Goal: Check status: Check status

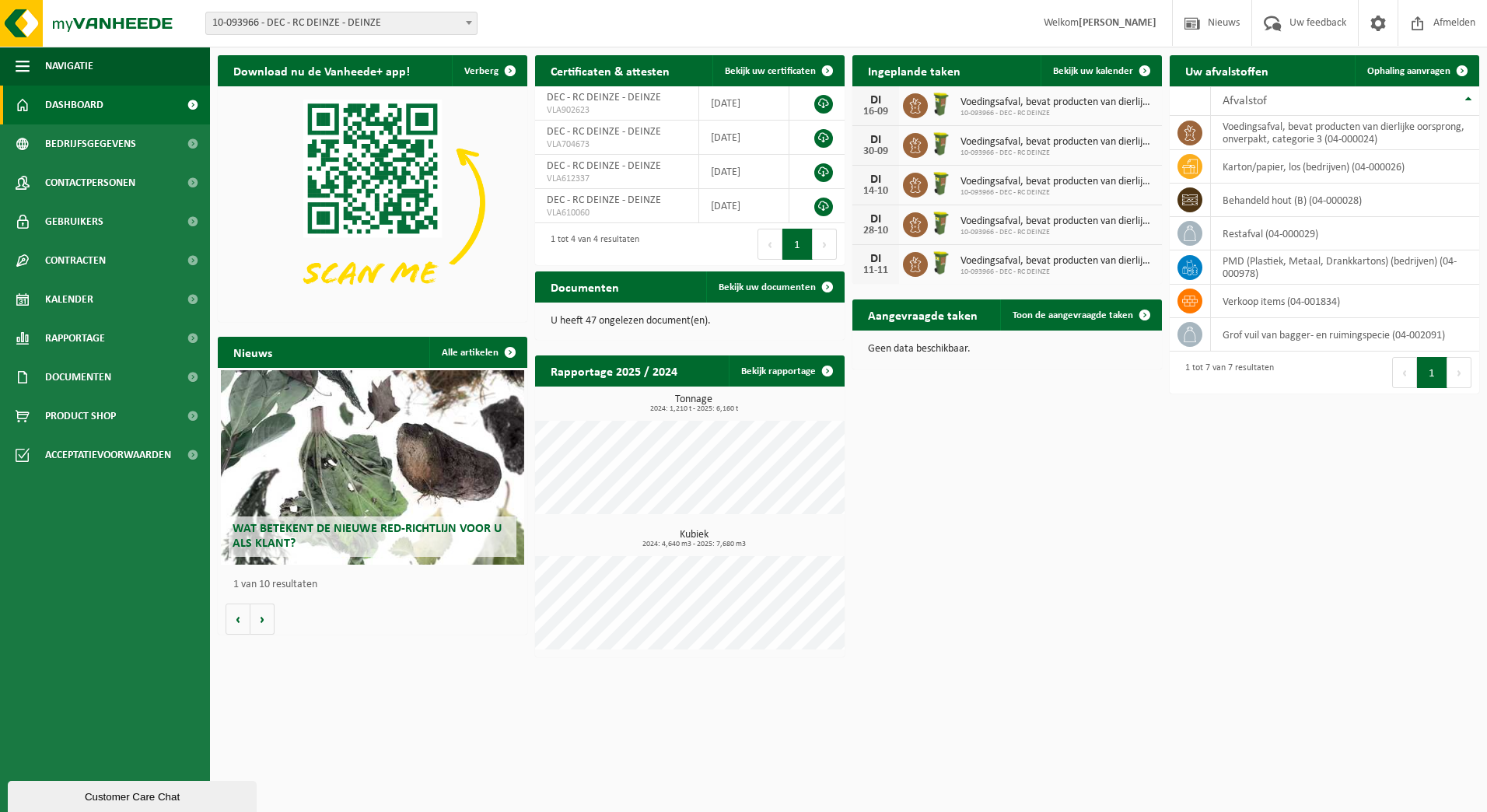
click at [240, 24] on span "10-093966 - DEC - RC DEINZE - DEINZE" at bounding box center [341, 23] width 270 height 22
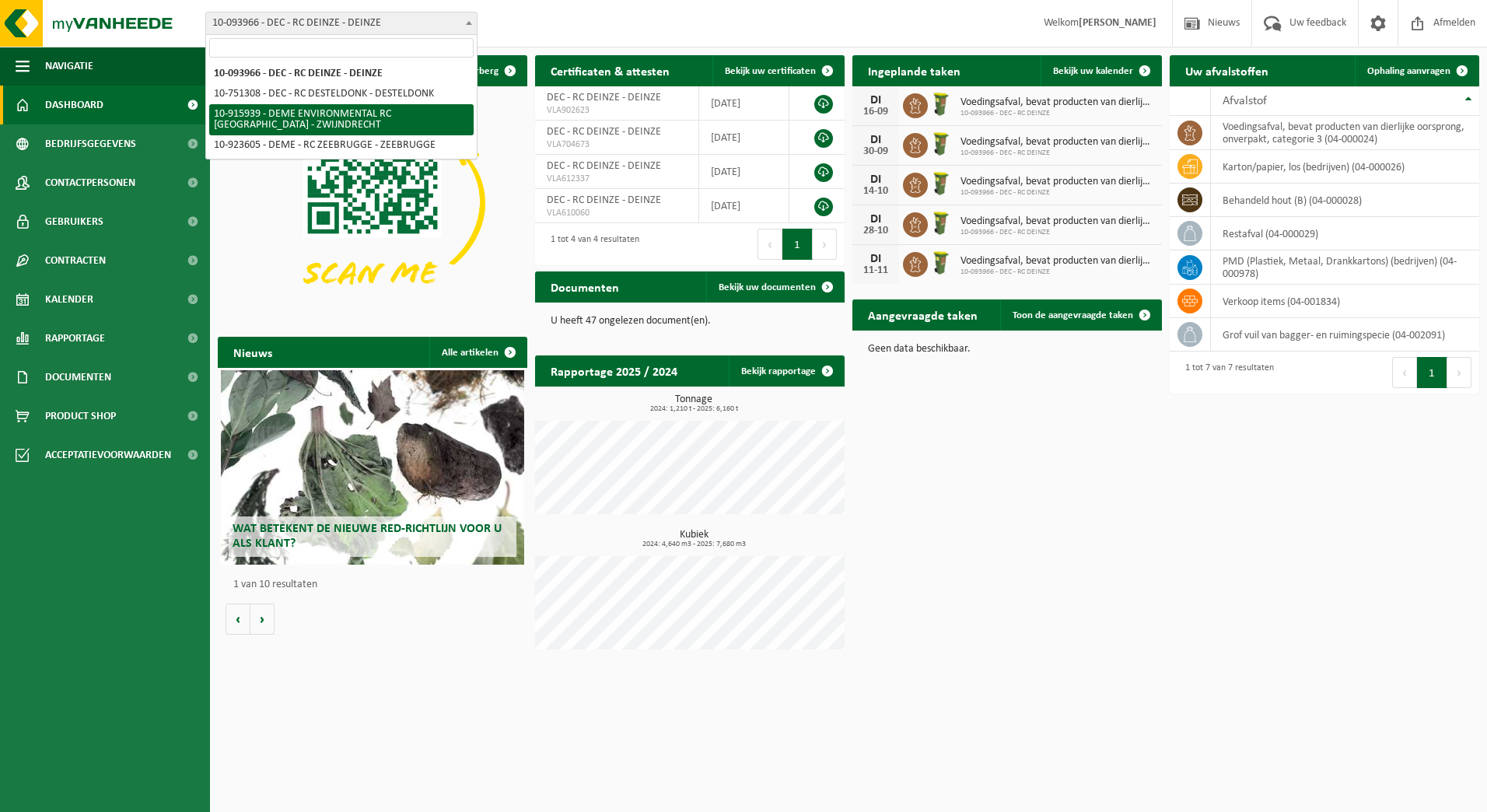
select select "127240"
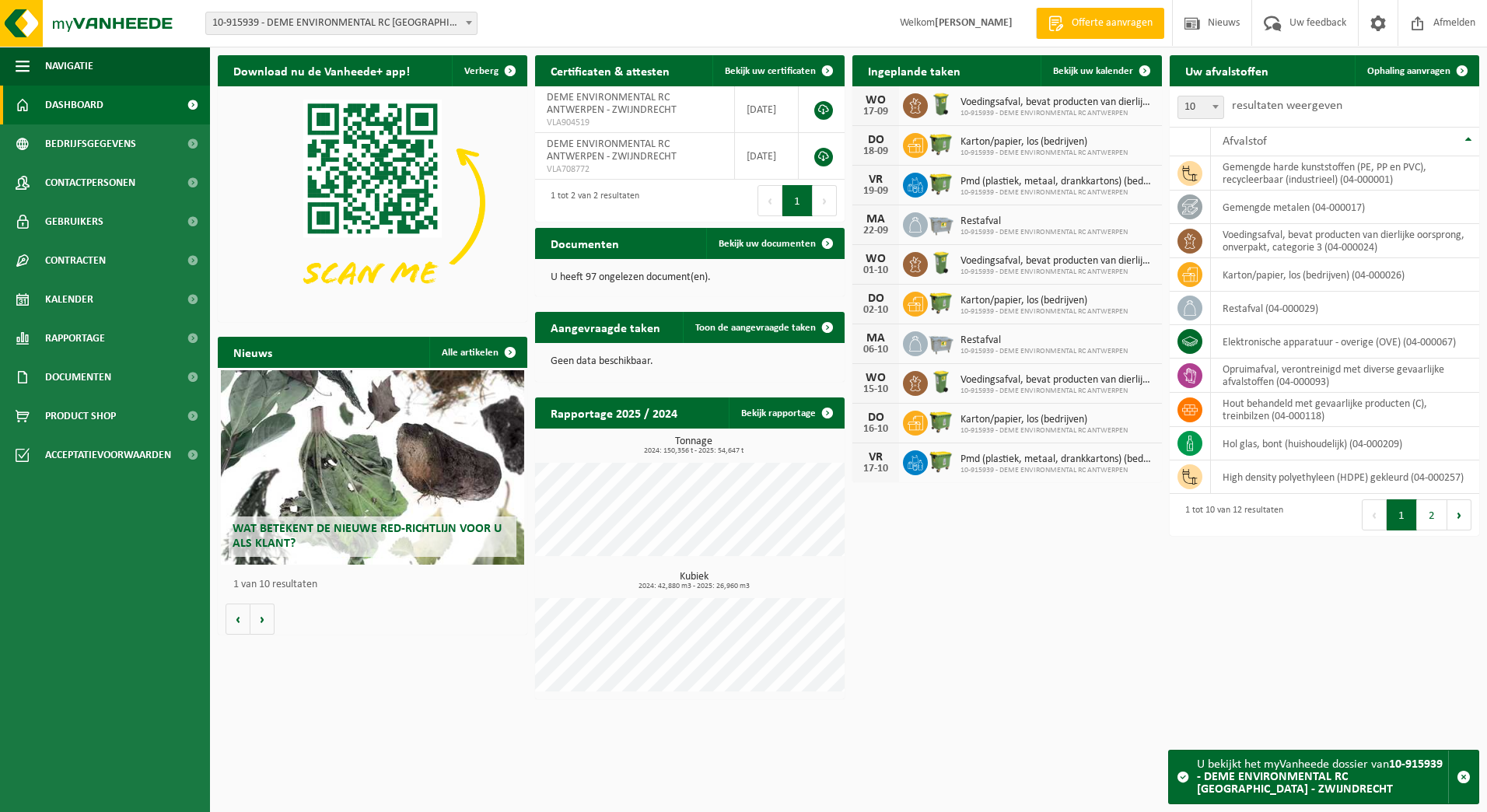
click at [1123, 88] on div "[DATE] Voedingsafval, bevat producten van dierlijke oorsprong, onverpakt, categ…" at bounding box center [1007, 106] width 309 height 40
click at [1124, 73] on span "Bekijk uw kalender" at bounding box center [1093, 70] width 80 height 10
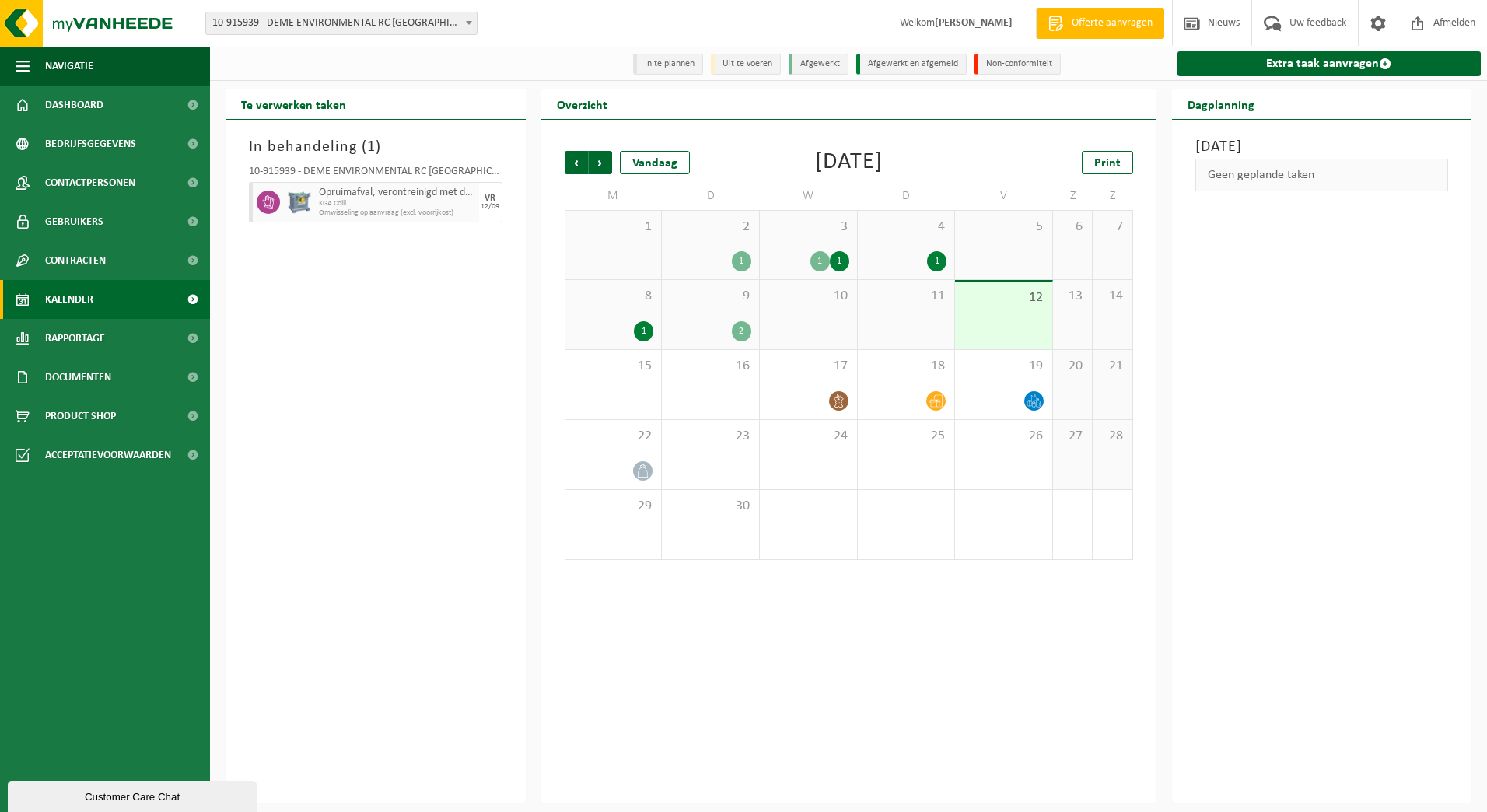
click at [939, 265] on div "1" at bounding box center [937, 261] width 19 height 20
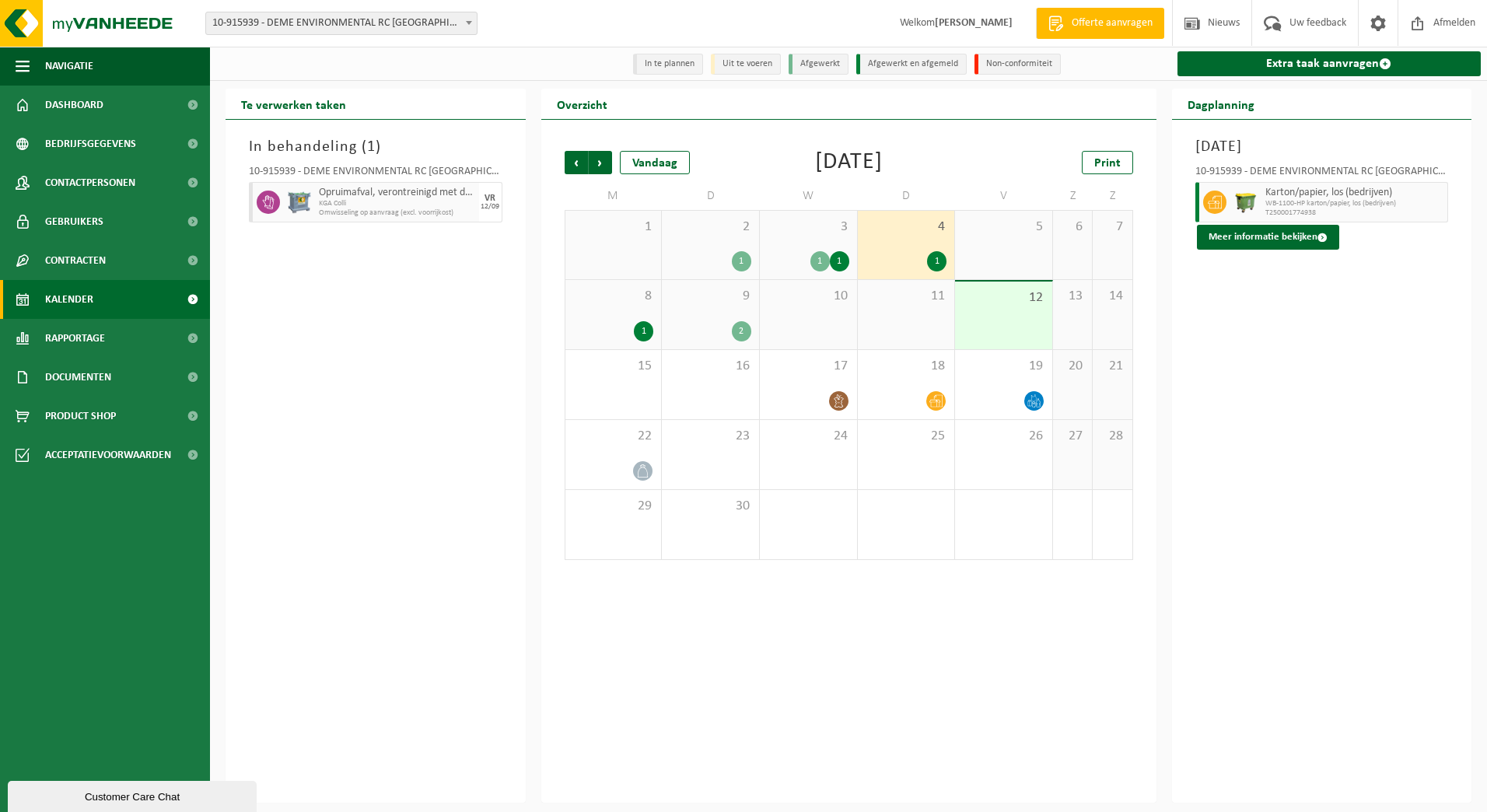
click at [838, 264] on div "1" at bounding box center [840, 261] width 19 height 20
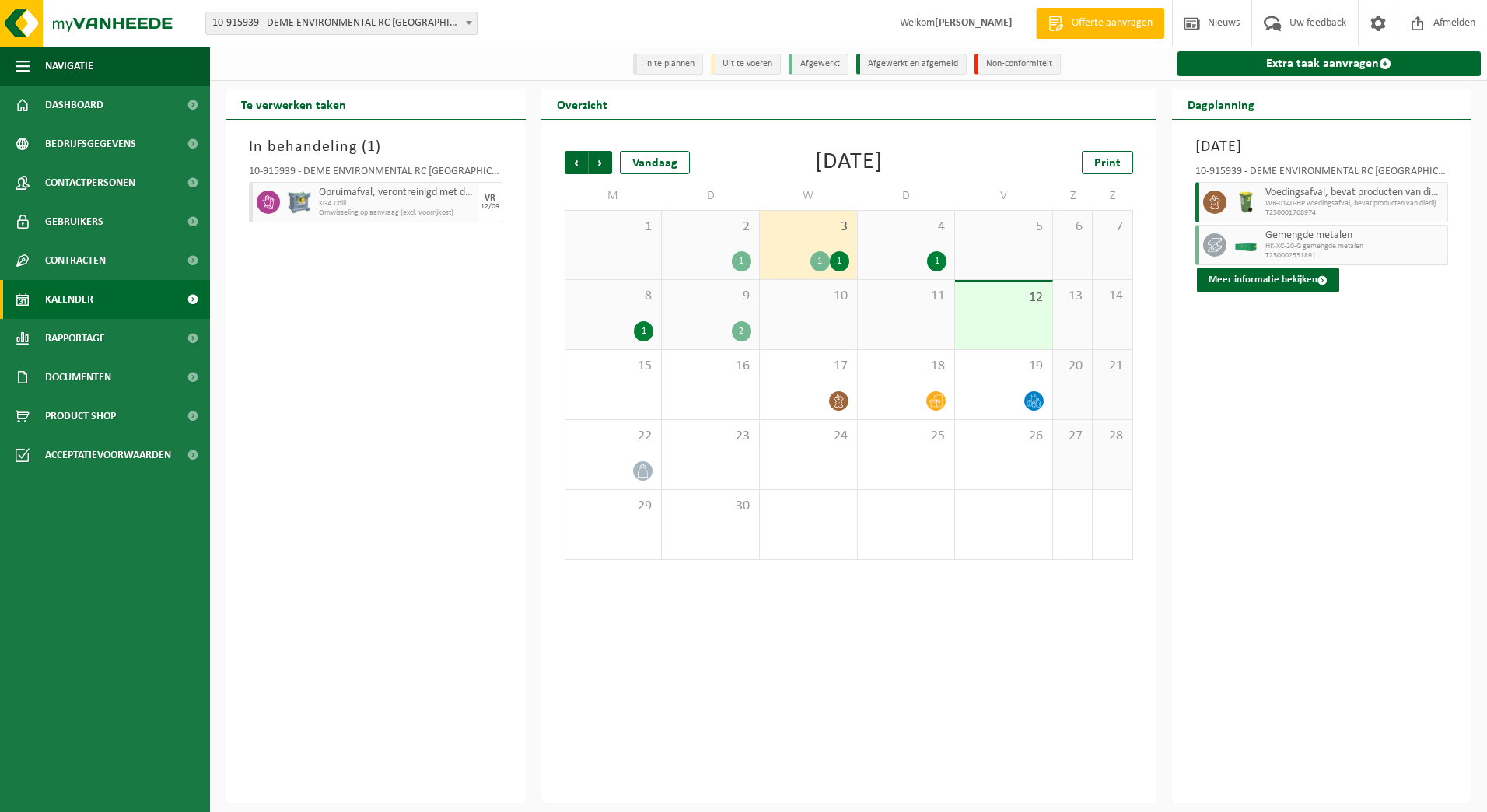
click at [1239, 235] on div at bounding box center [1246, 245] width 31 height 41
click at [1284, 269] on button "Meer informatie bekijken" at bounding box center [1269, 280] width 143 height 25
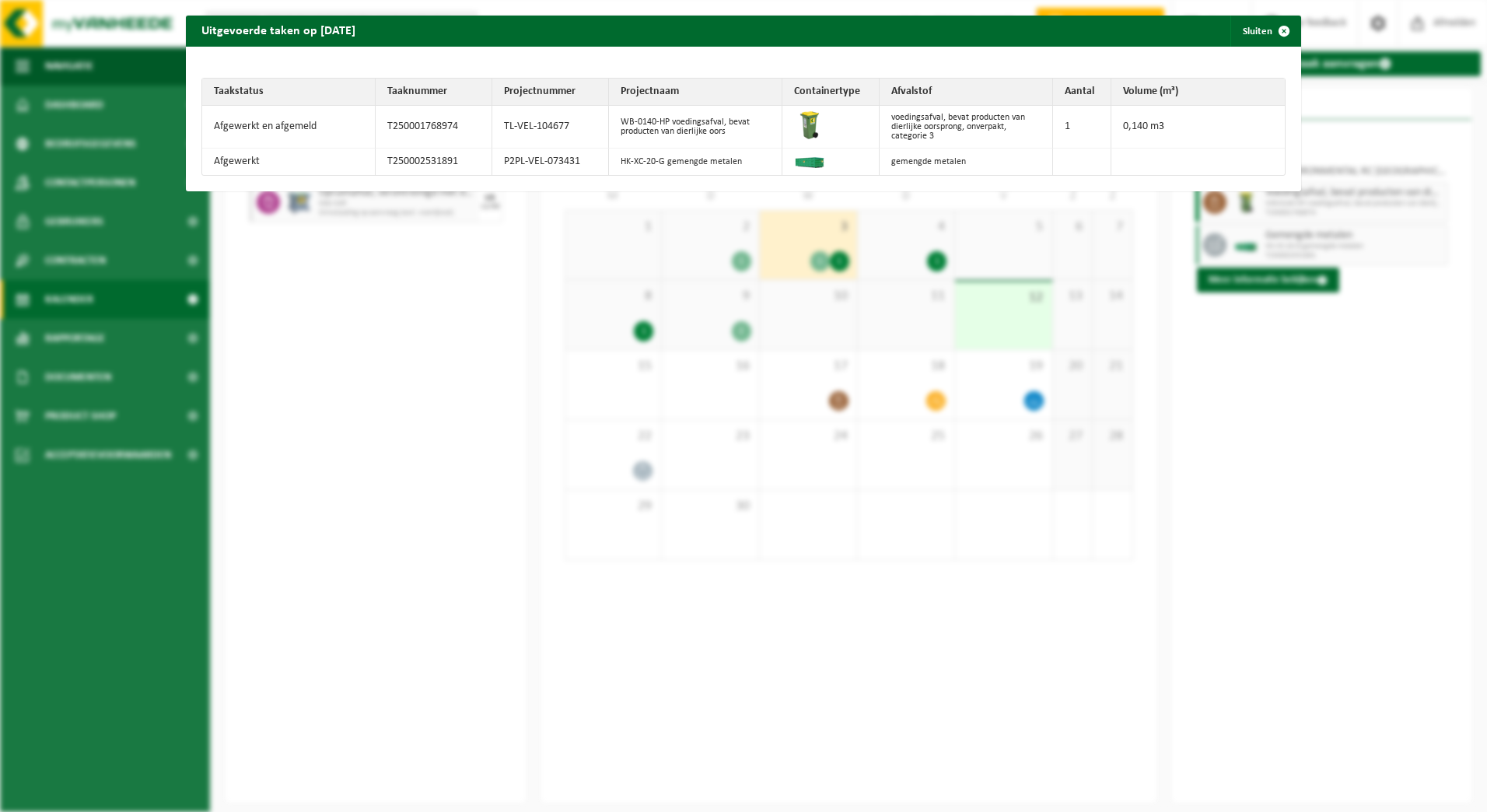
click at [976, 356] on div "Uitgevoerde taken op 2025-09-03 Sluiten Taakstatus Taaknummer Projectnummer Pro…" at bounding box center [744, 406] width 1487 height 812
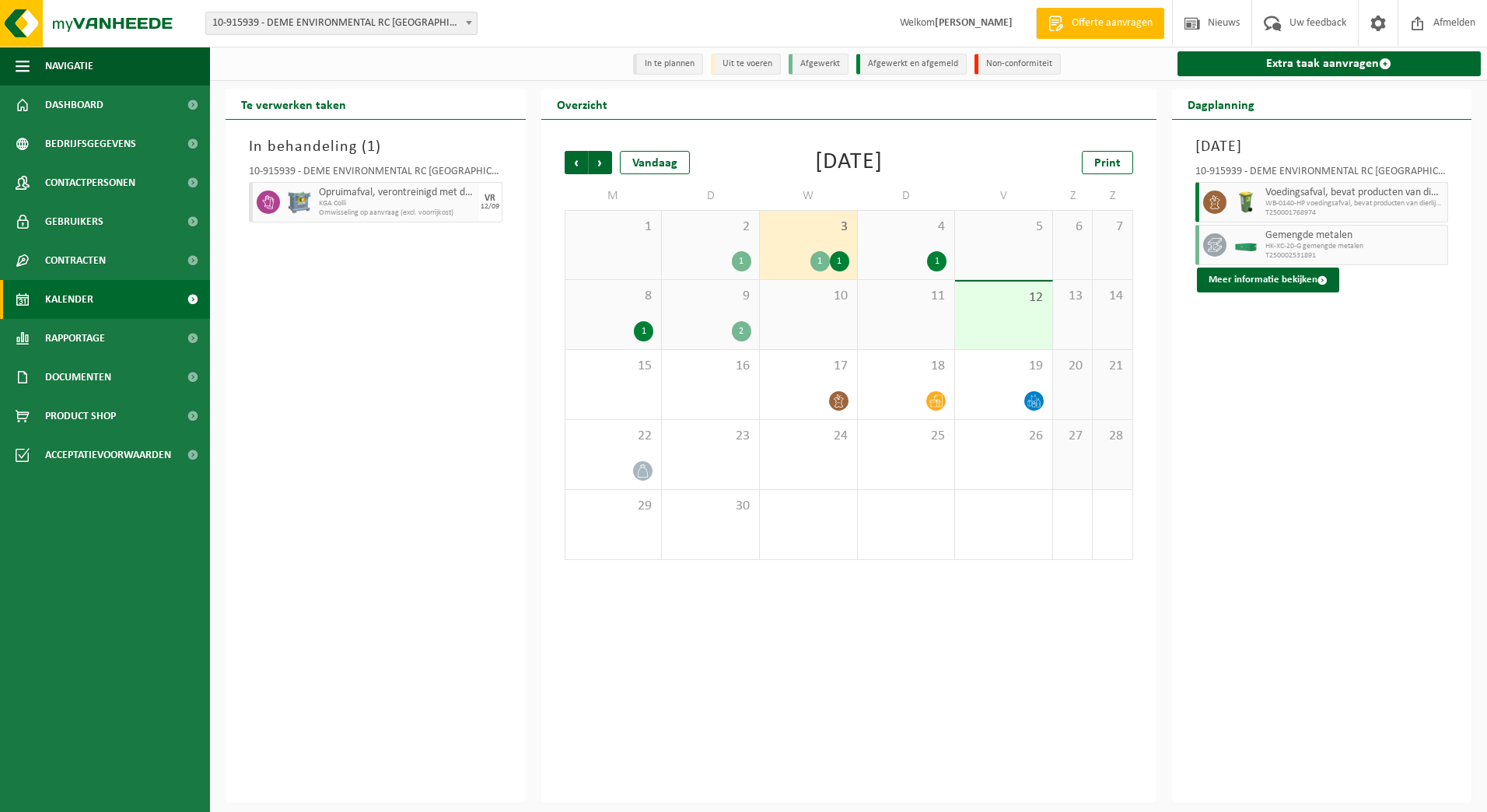
click at [741, 264] on div "1" at bounding box center [742, 261] width 19 height 20
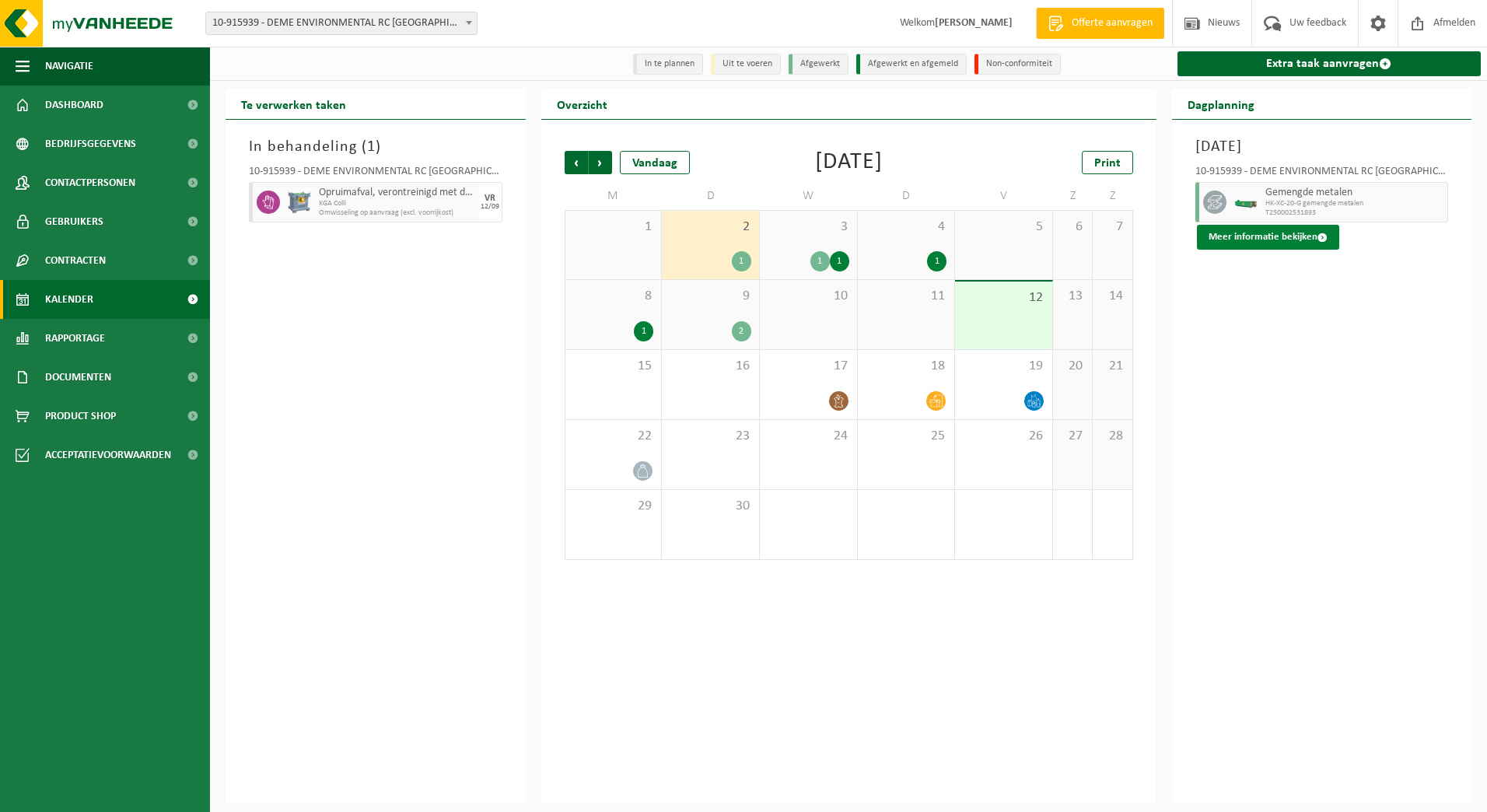
click at [1226, 241] on button "Meer informatie bekijken" at bounding box center [1269, 237] width 143 height 25
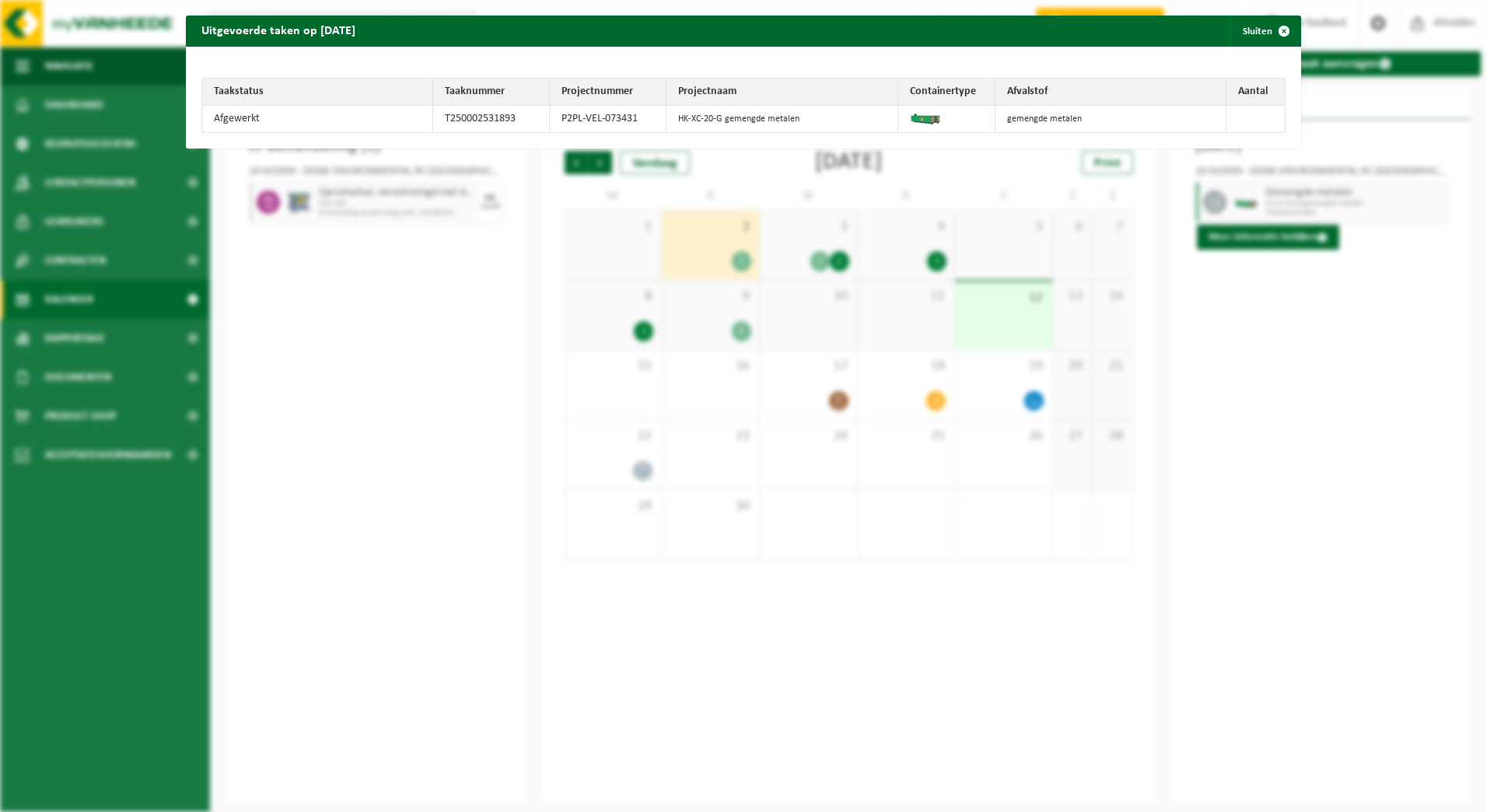
click at [1241, 365] on div "Uitgevoerde taken op 2025-09-02 Sluiten Taakstatus Taaknummer Projectnummer Pro…" at bounding box center [744, 406] width 1487 height 812
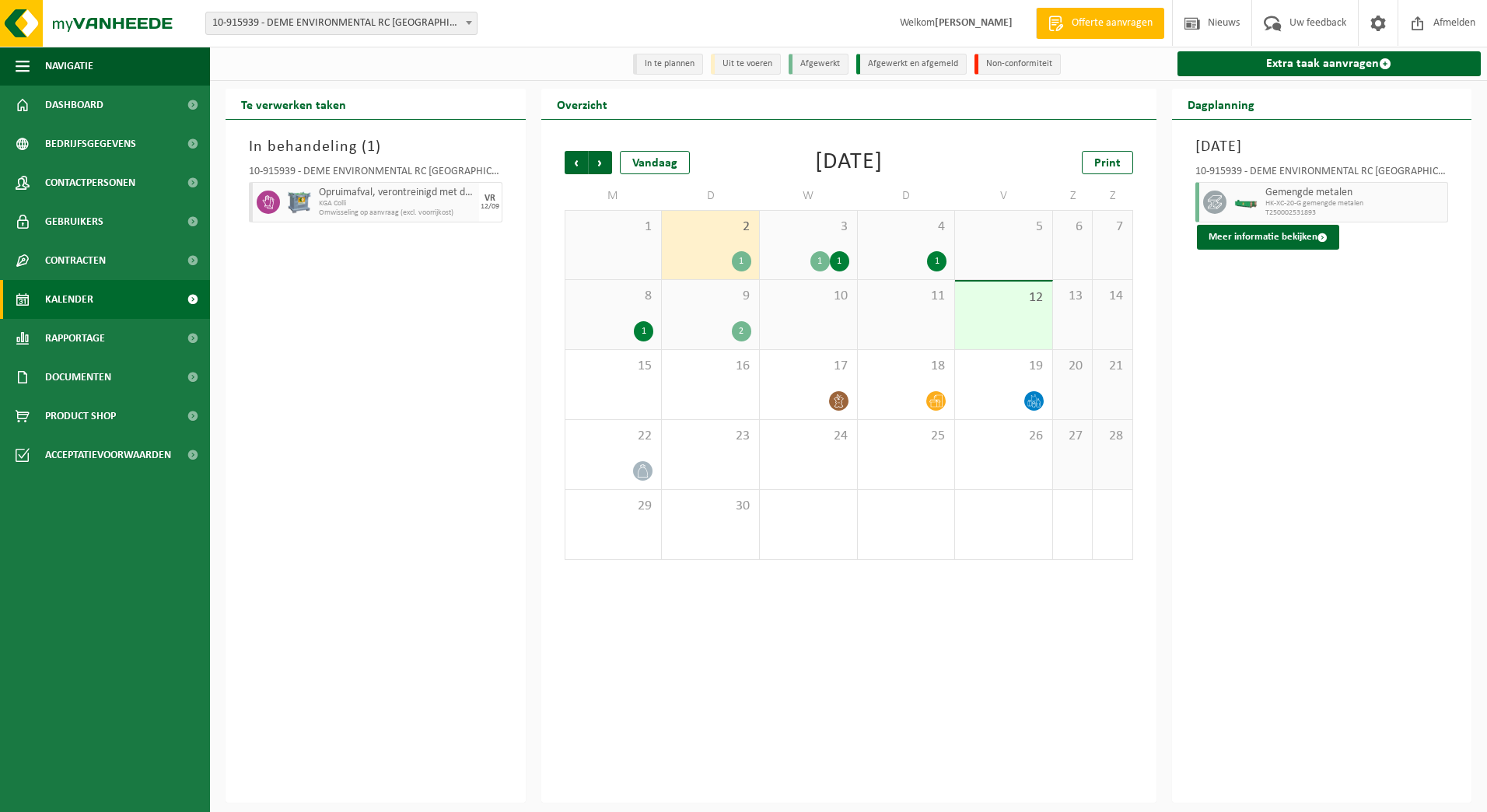
click at [637, 330] on div "1" at bounding box center [644, 331] width 19 height 20
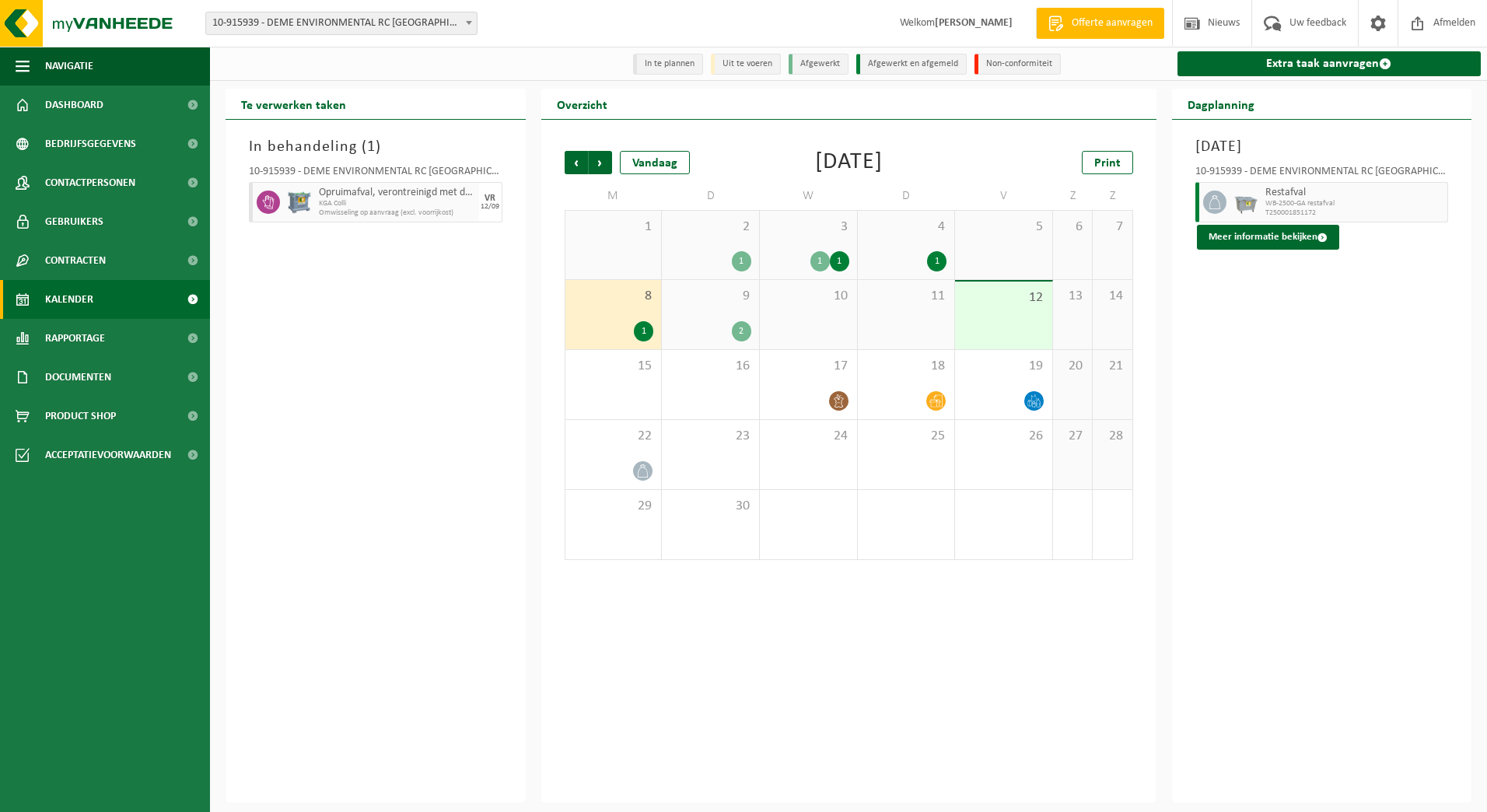
click at [745, 329] on div "2" at bounding box center [742, 331] width 19 height 20
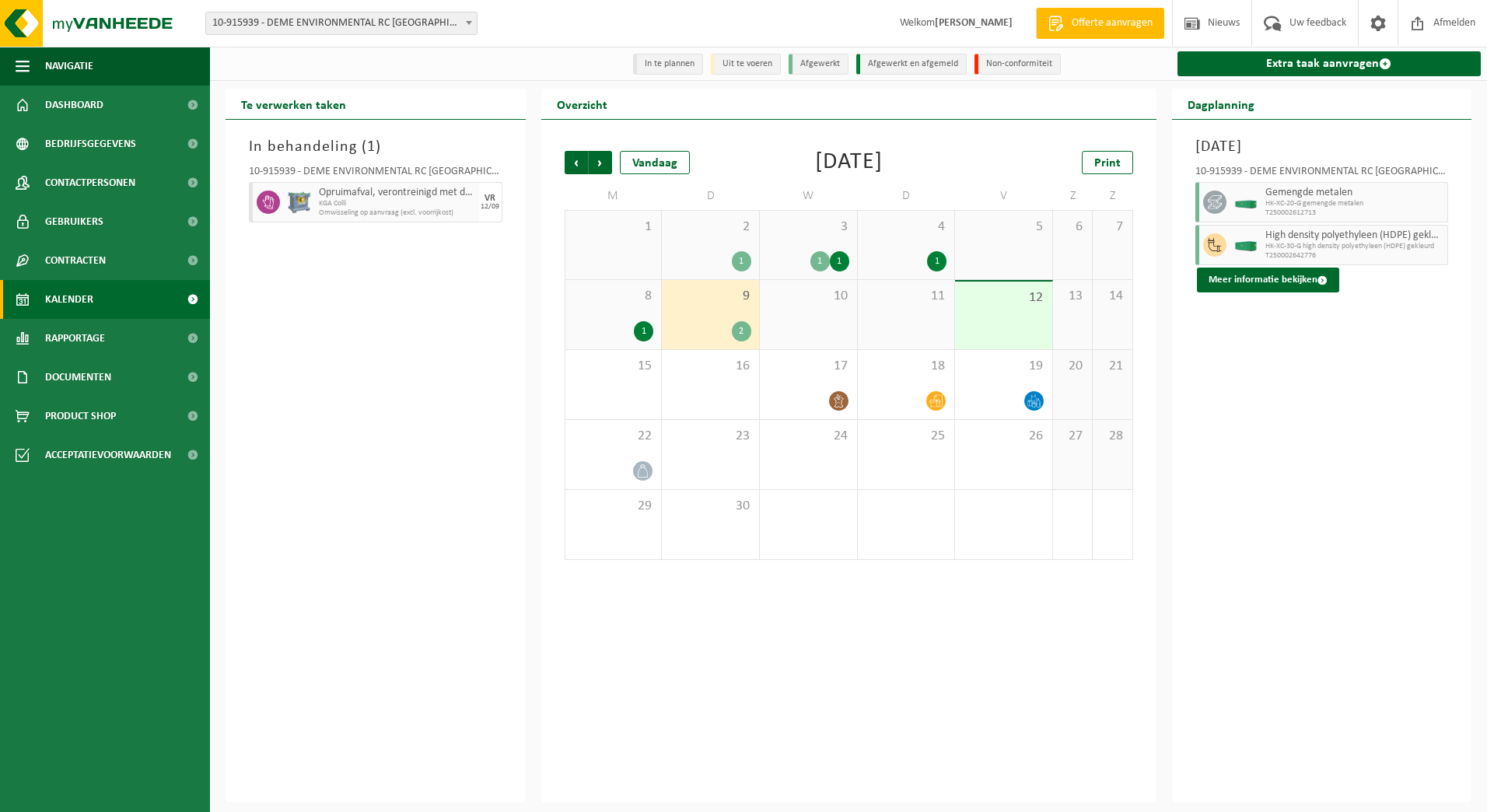
click at [1273, 349] on div "Dinsdag 9 september 2025 10-915939 - DEME ENVIRONMENTAL RC ANTWERPEN - ZWIJNDRE…" at bounding box center [1322, 461] width 300 height 683
